Goal: Find specific page/section: Locate a particular part of the current website

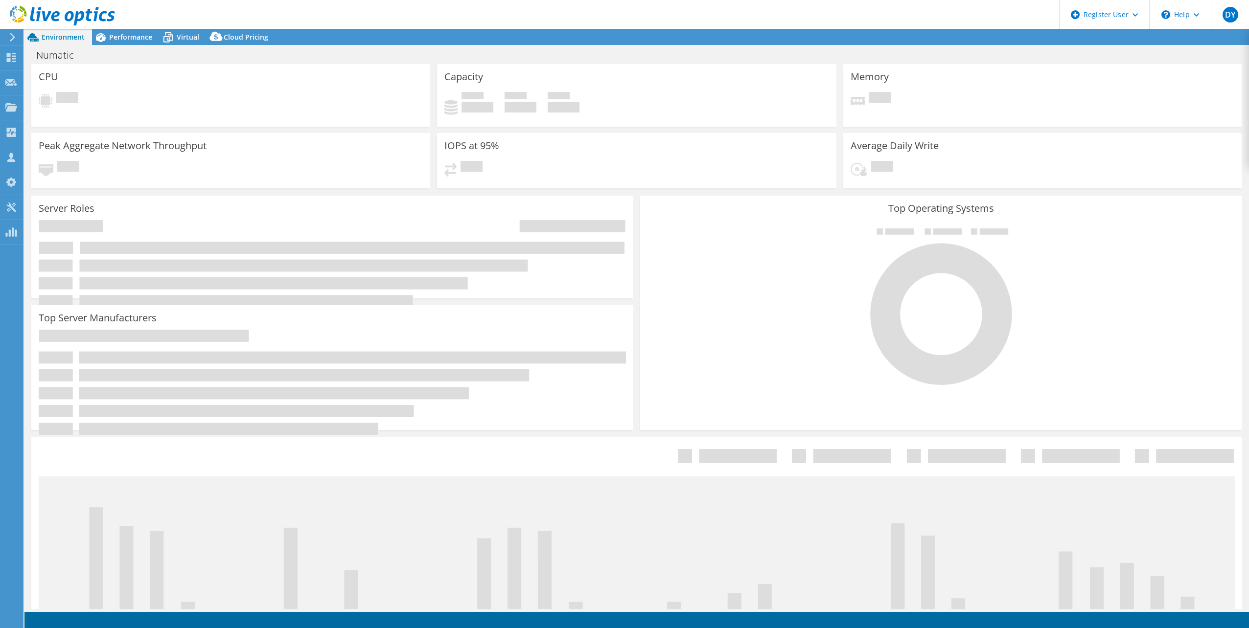
select select "EULondon"
select select "USD"
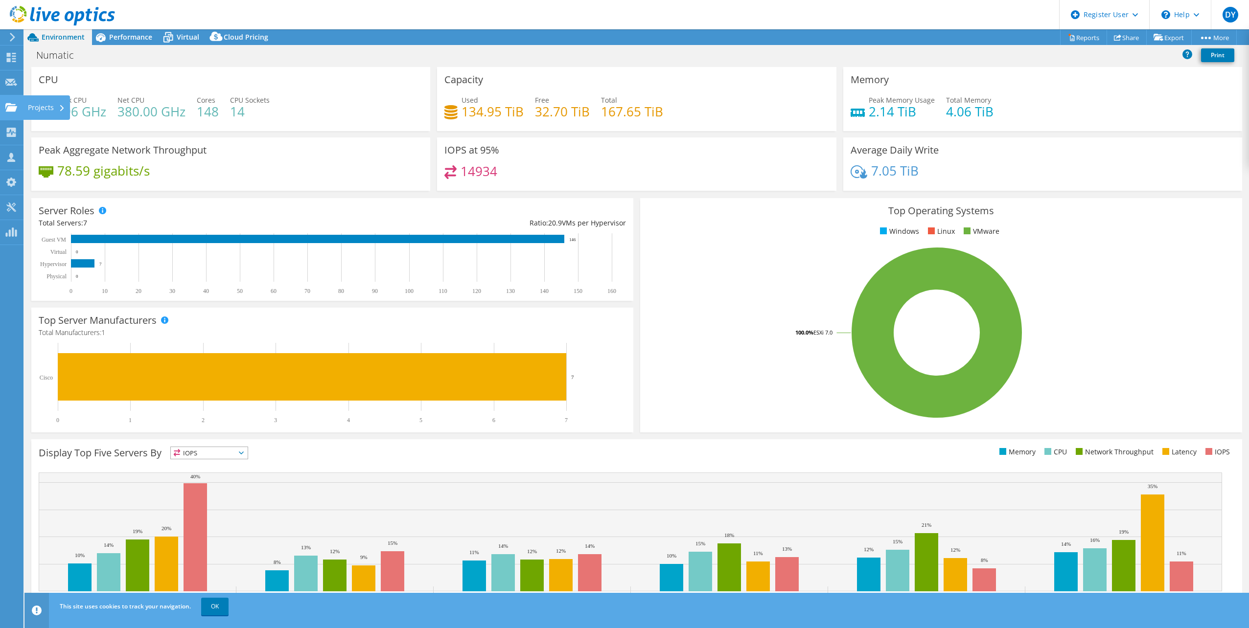
click at [38, 105] on div "Projects" at bounding box center [46, 107] width 47 height 24
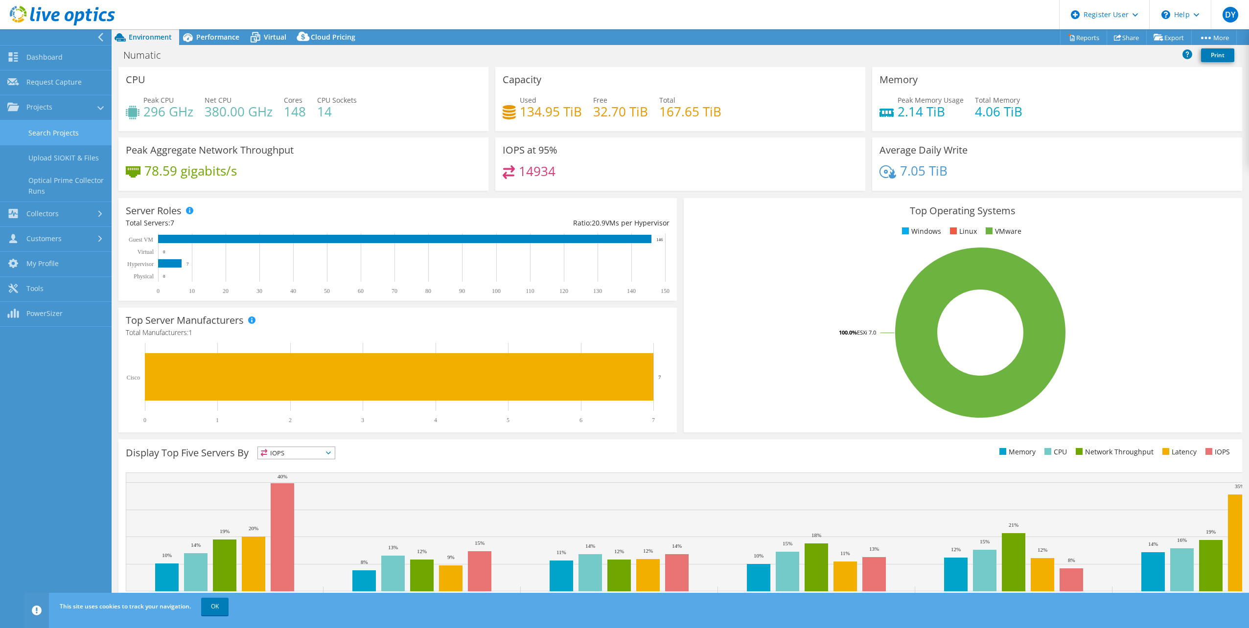
click at [42, 131] on link "Search Projects" at bounding box center [56, 132] width 112 height 25
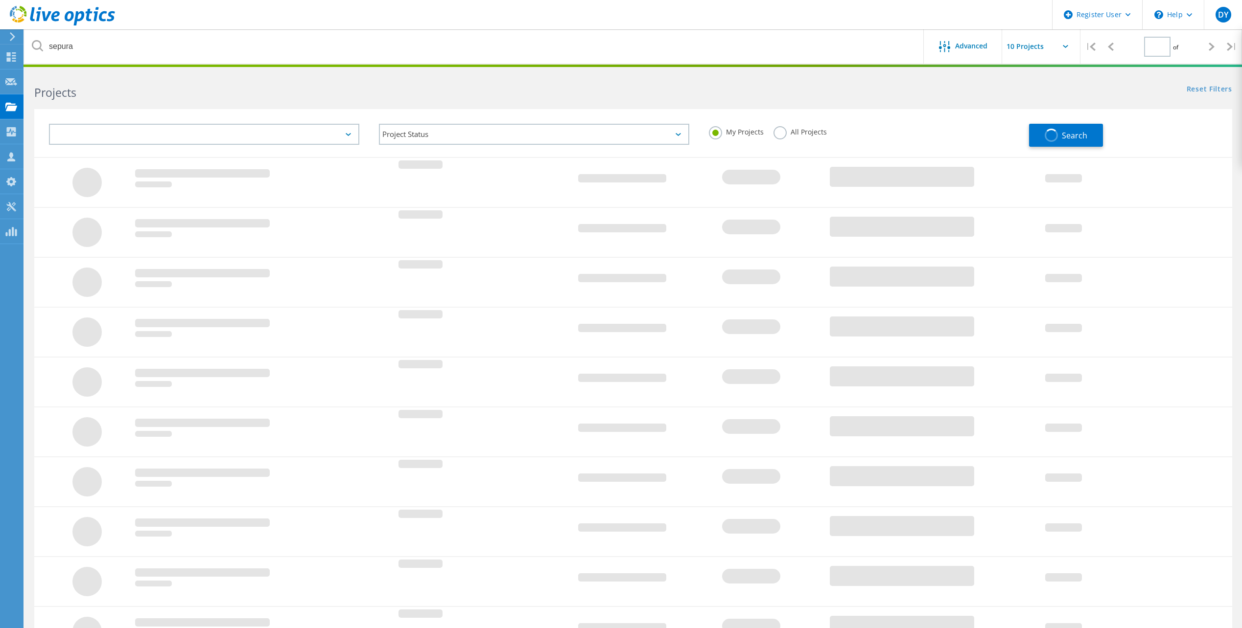
type input "1"
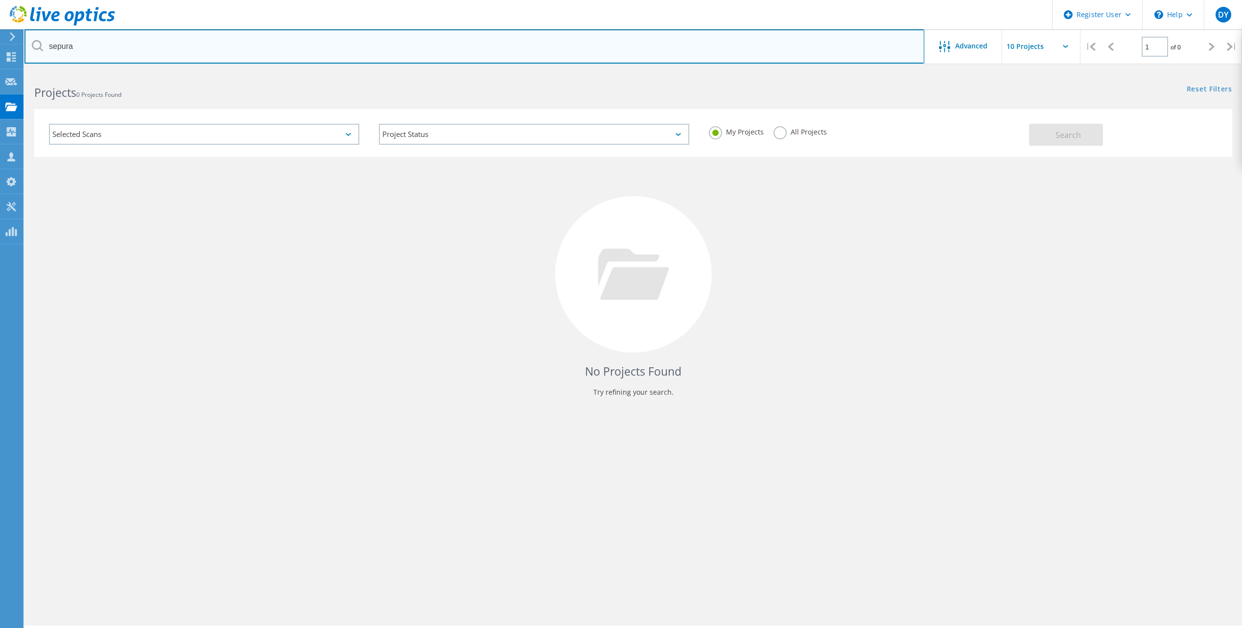
click at [65, 51] on input "sepura" at bounding box center [474, 46] width 900 height 34
click at [65, 50] on input "sepura" at bounding box center [474, 46] width 900 height 34
type input "metroline"
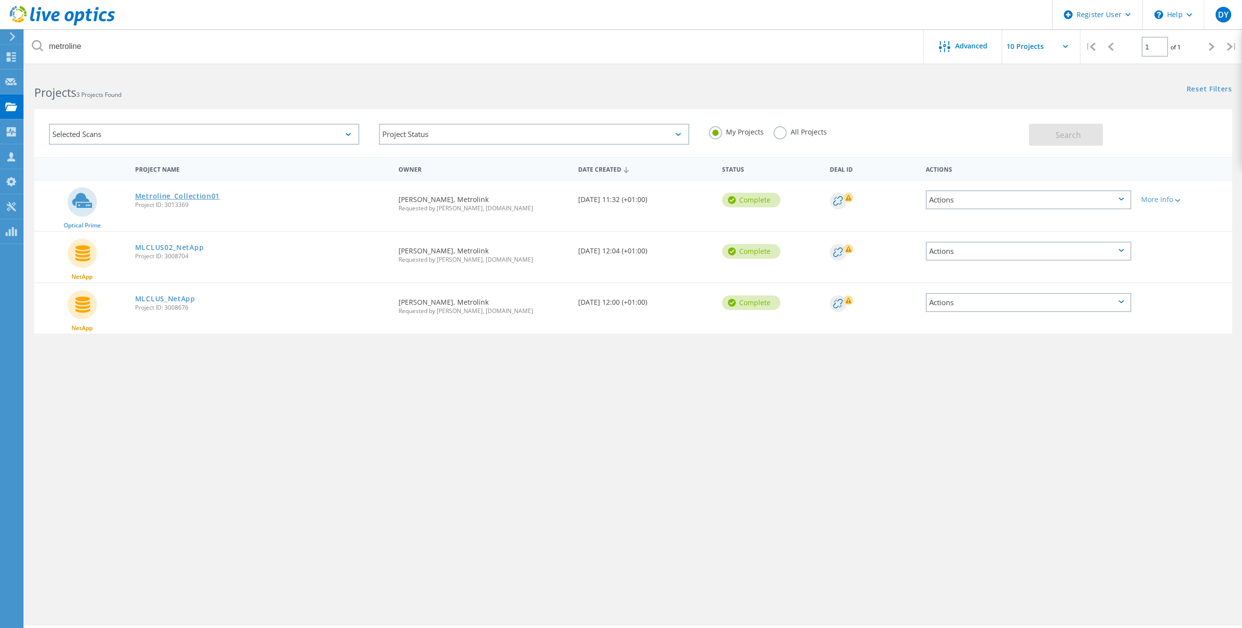
click at [149, 195] on link "Metroline_Collection01" at bounding box center [177, 196] width 85 height 7
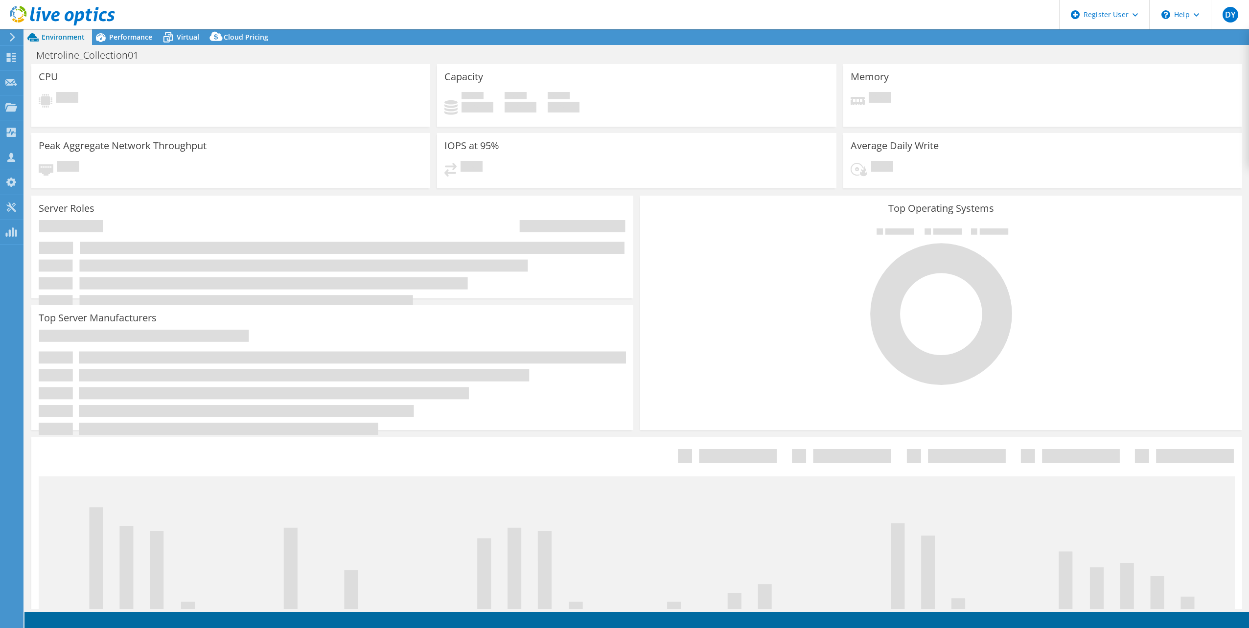
select select "USD"
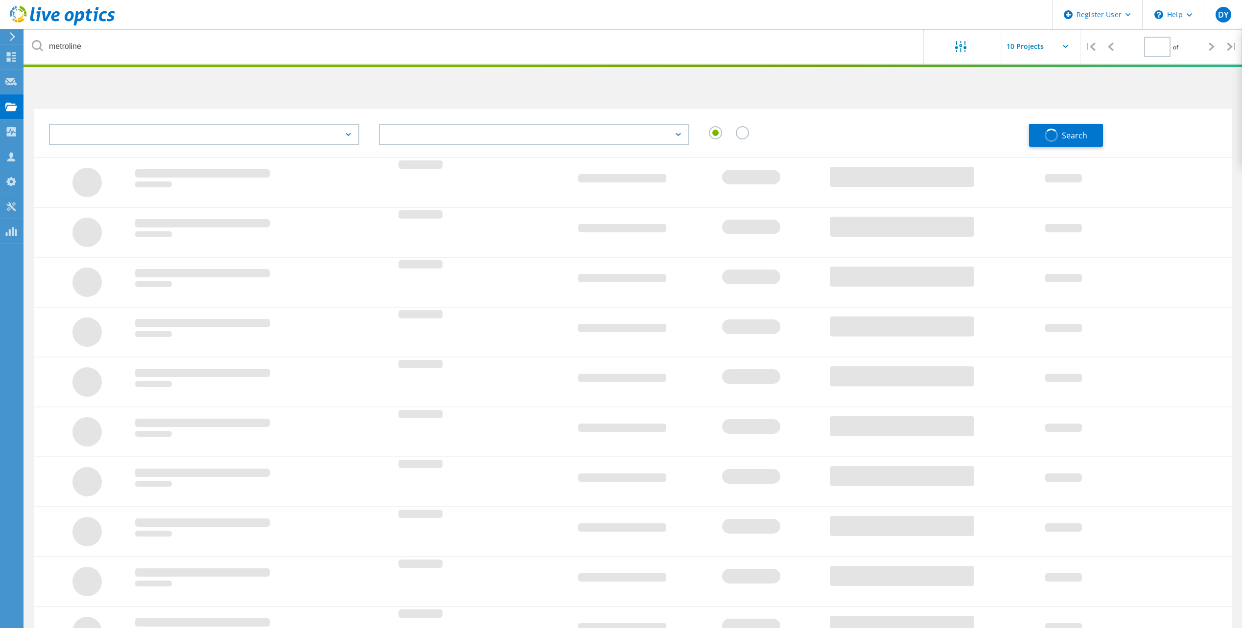
type input "1"
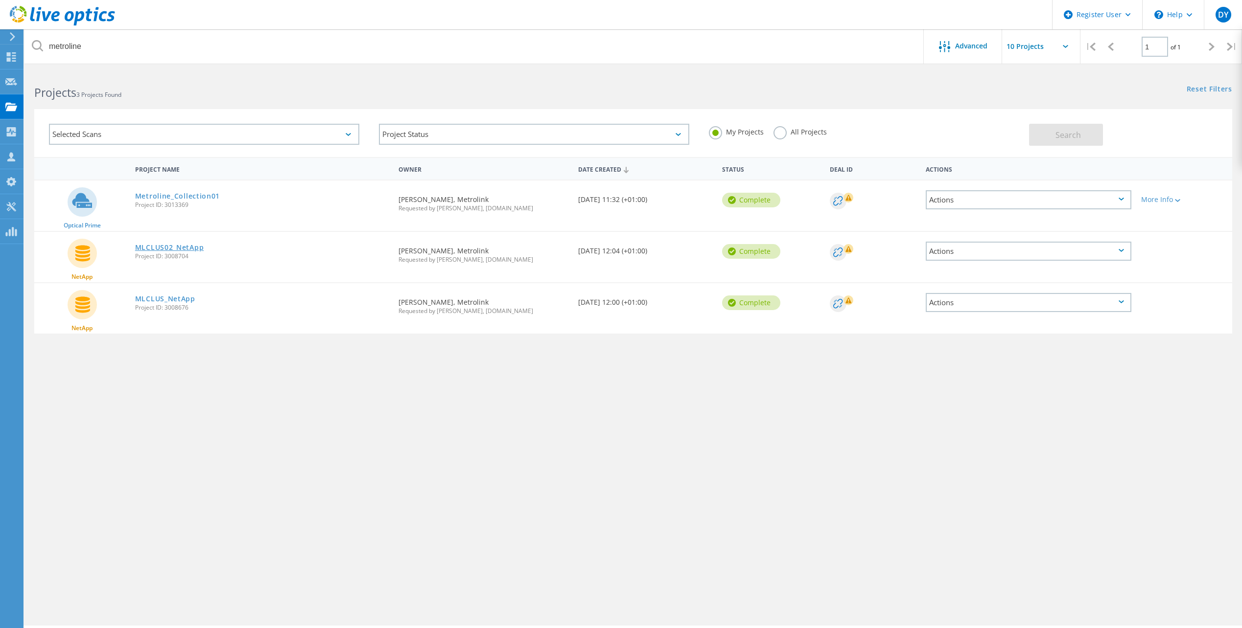
click at [154, 247] on link "MLCLUS02_NetApp" at bounding box center [169, 247] width 69 height 7
click at [177, 297] on link "MLCLUS_NetApp" at bounding box center [165, 299] width 60 height 7
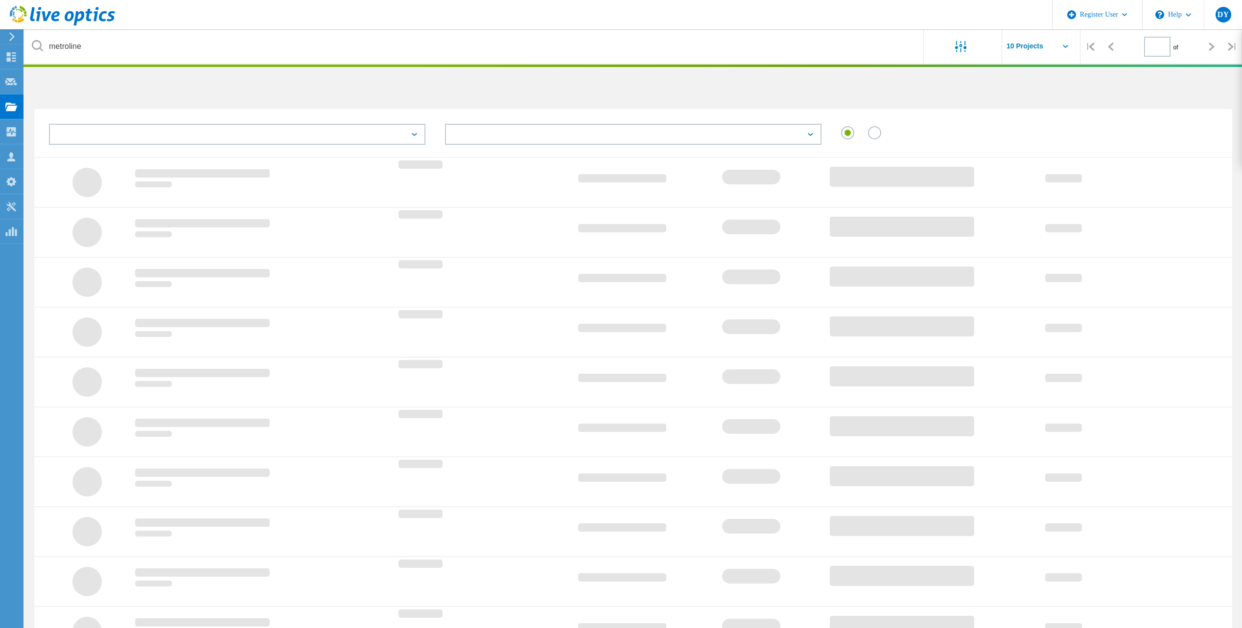
type input "1"
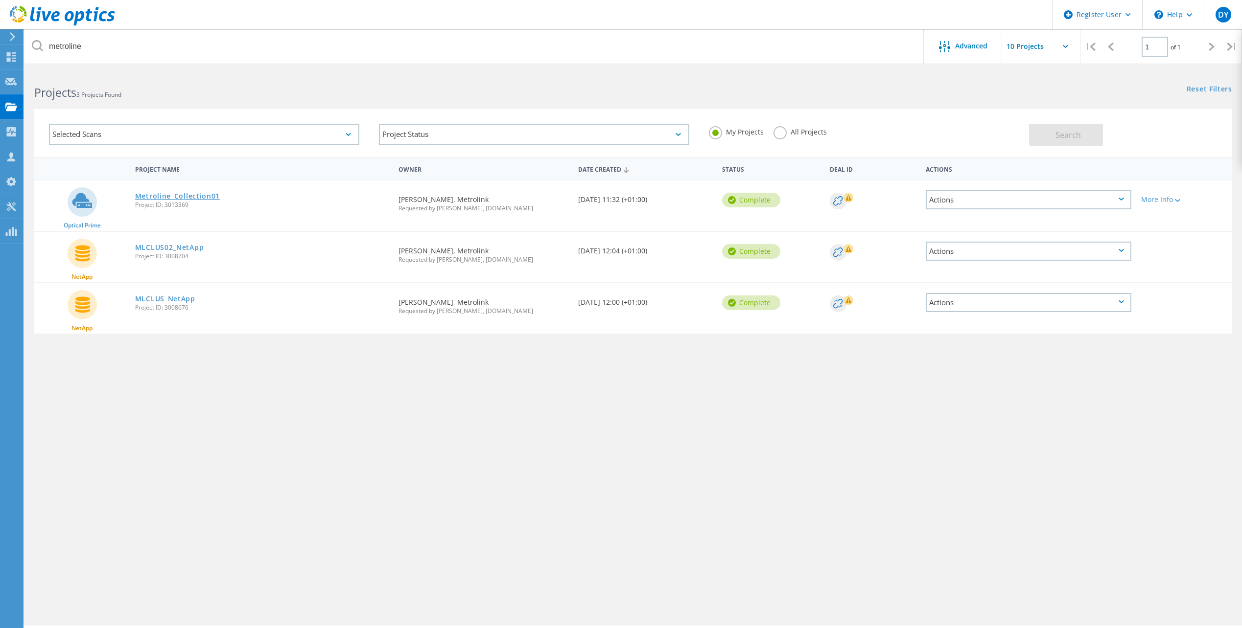
click at [183, 193] on link "Metroline_Collection01" at bounding box center [177, 196] width 85 height 7
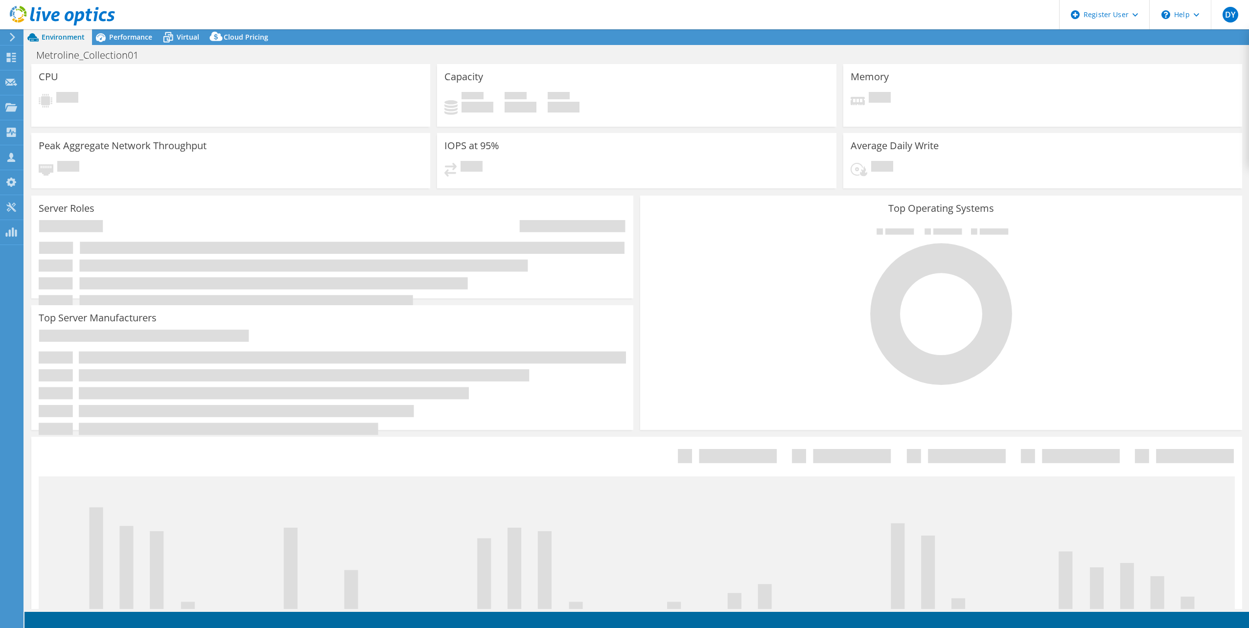
select select "USD"
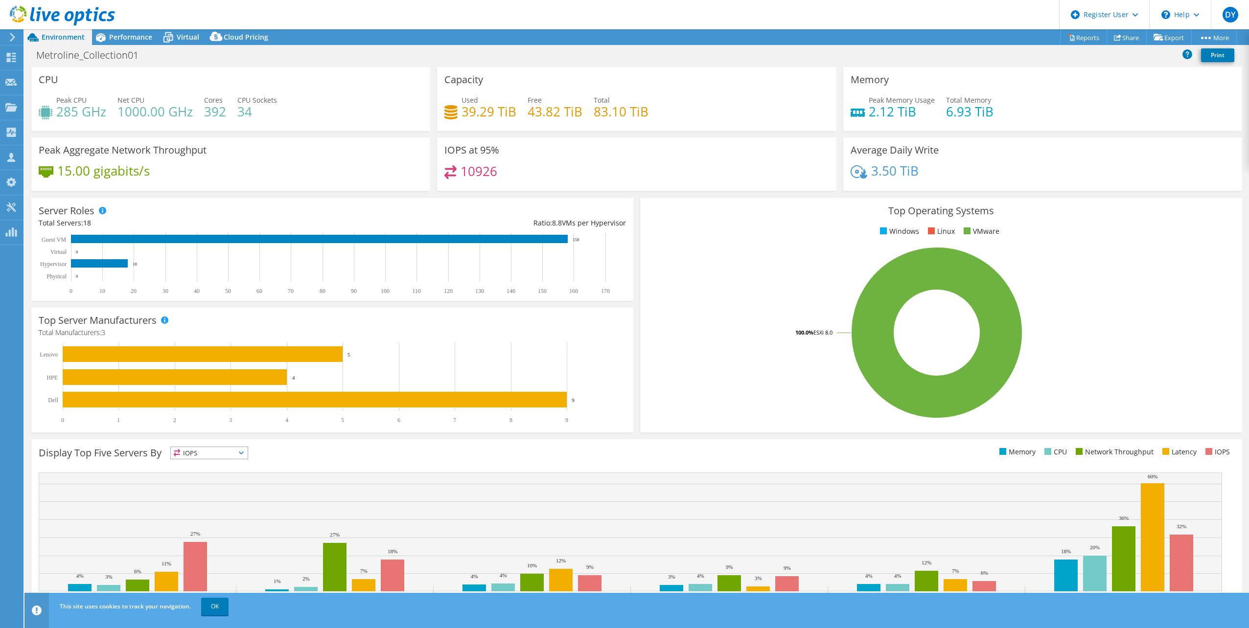
click at [119, 25] on header "DY Dell User Didem Yildiz Didem.Yildiz@Dell.com Dell My Profile Log Out \n Help…" at bounding box center [624, 14] width 1249 height 29
click at [116, 34] on span "Performance" at bounding box center [130, 36] width 43 height 9
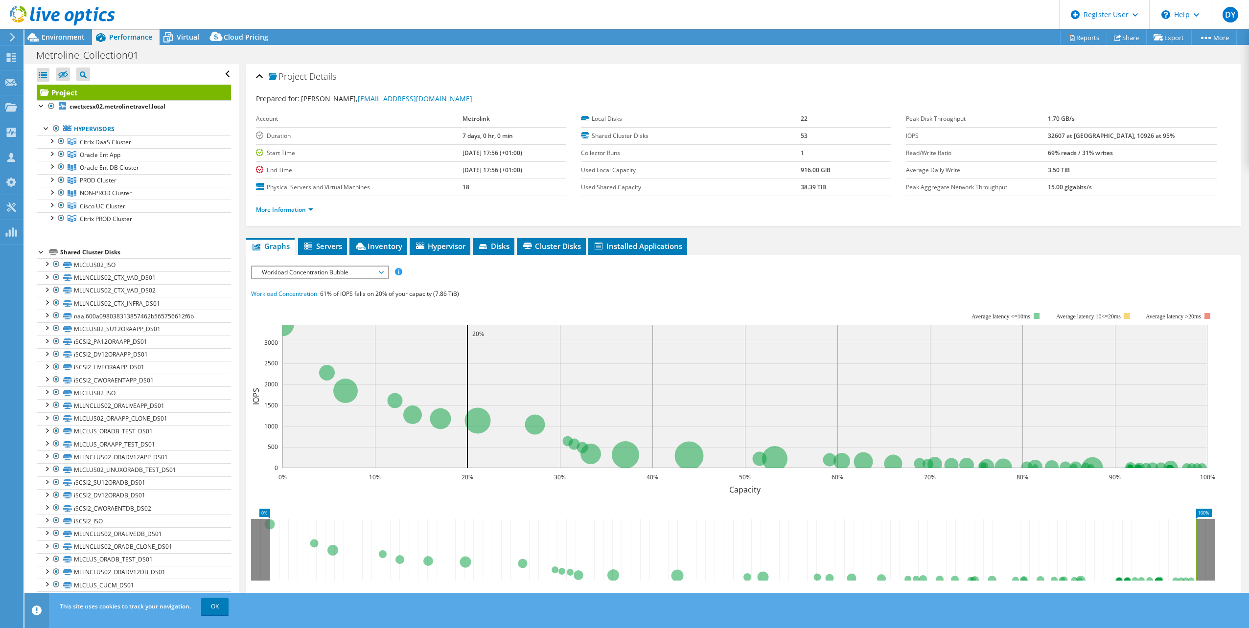
click at [50, 30] on div at bounding box center [57, 16] width 115 height 33
click at [50, 34] on span "Environment" at bounding box center [63, 36] width 43 height 9
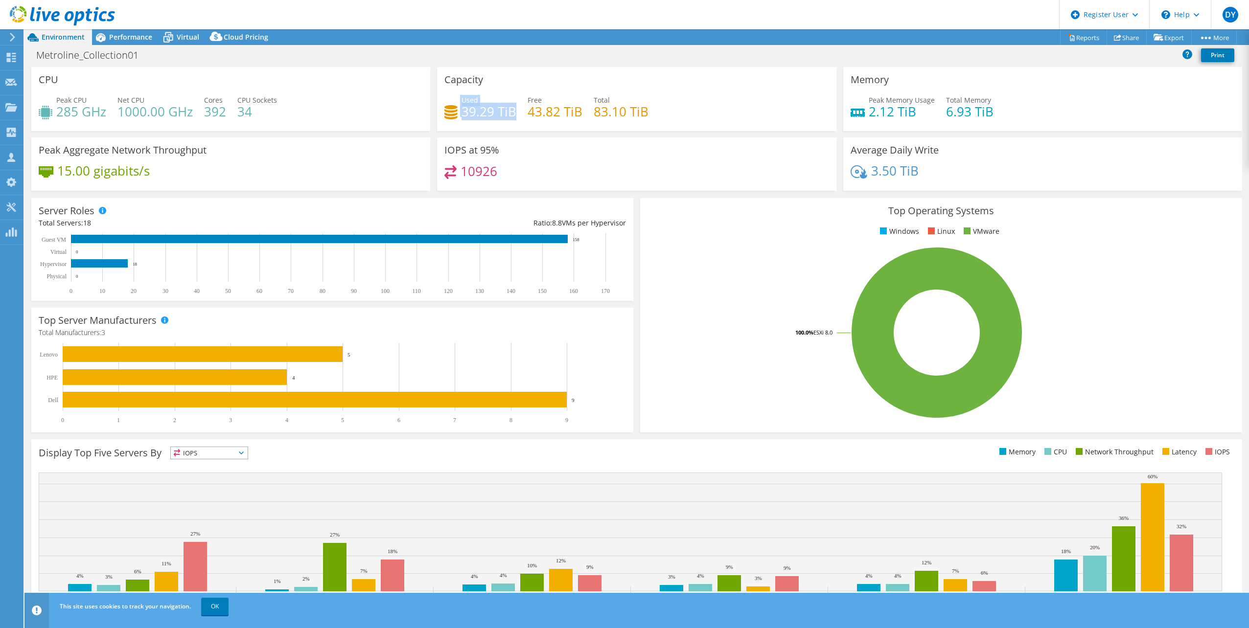
drag, startPoint x: 513, startPoint y: 108, endPoint x: 454, endPoint y: 115, distance: 60.1
click at [454, 115] on div "Used 39.29 TiB" at bounding box center [480, 106] width 72 height 22
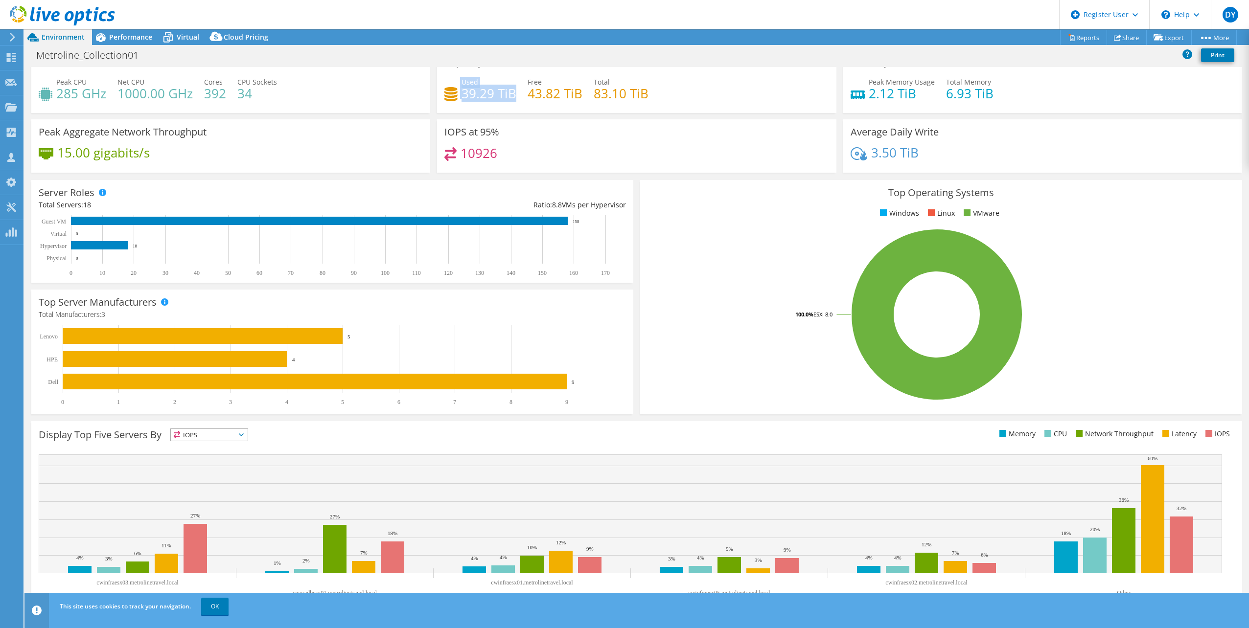
scroll to position [25, 0]
